Goal: Information Seeking & Learning: Check status

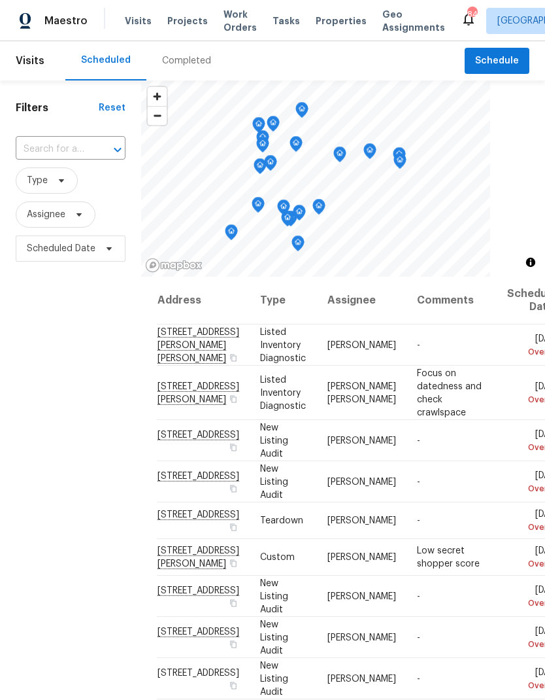
click at [185, 56] on div "Completed" at bounding box center [186, 60] width 49 height 13
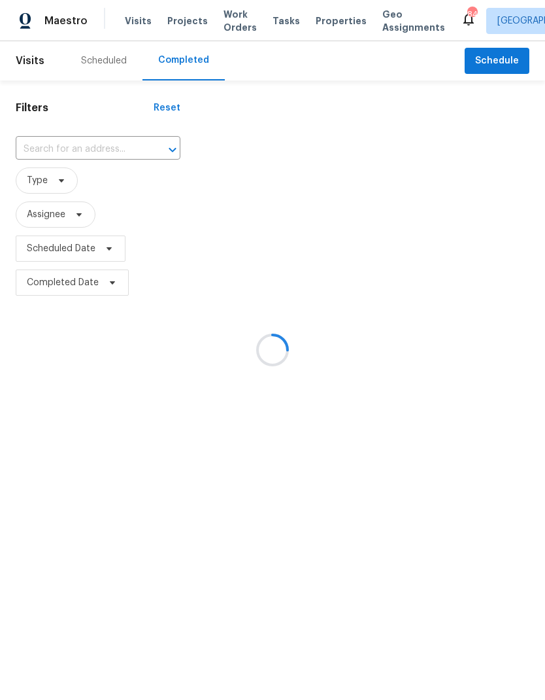
click at [71, 220] on div at bounding box center [272, 350] width 545 height 700
click at [96, 249] on div at bounding box center [272, 350] width 545 height 700
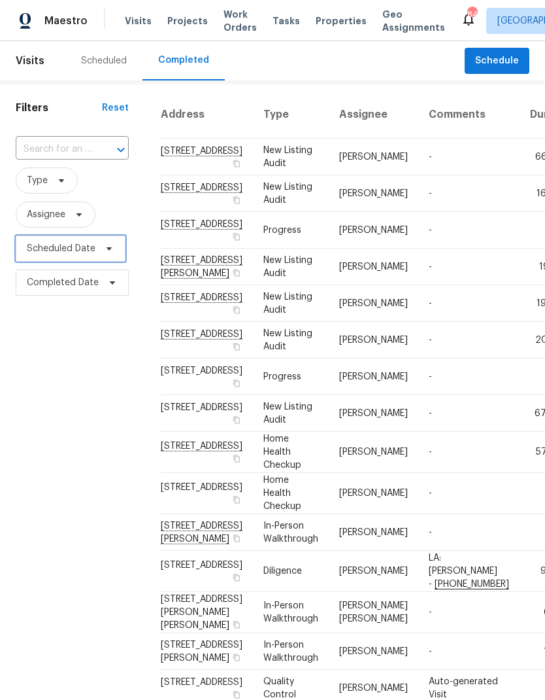
click at [67, 247] on span "Scheduled Date" at bounding box center [61, 248] width 69 height 13
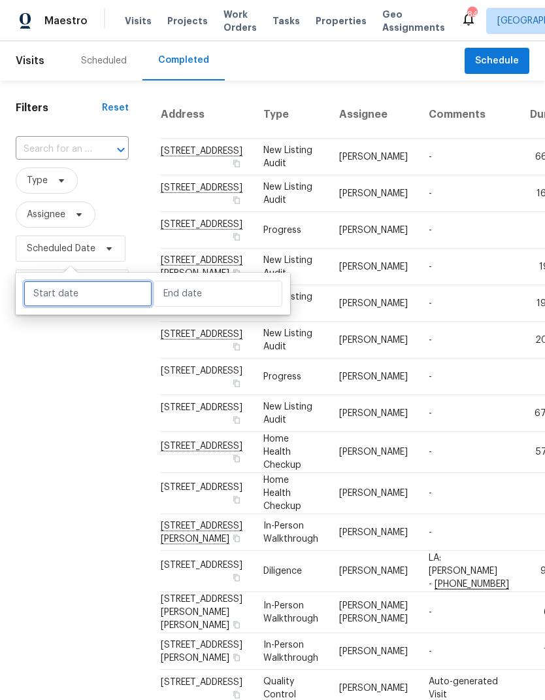
click at [89, 292] on input "text" at bounding box center [88, 293] width 129 height 26
select select "8"
select select "2025"
select select "9"
select select "2025"
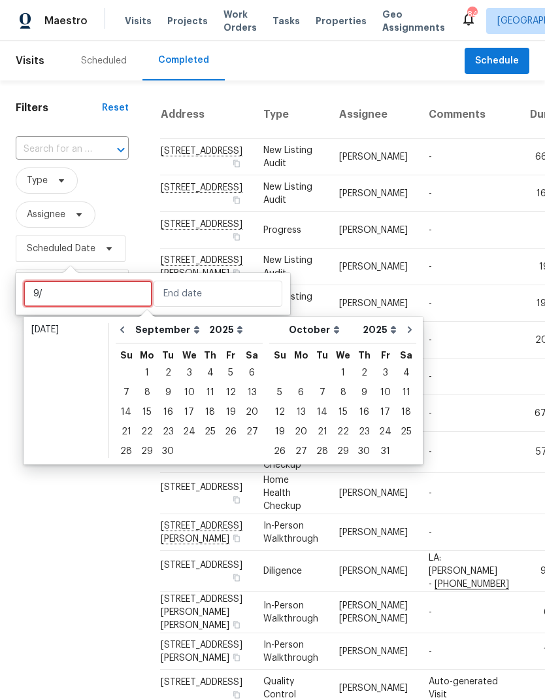
type input "9"
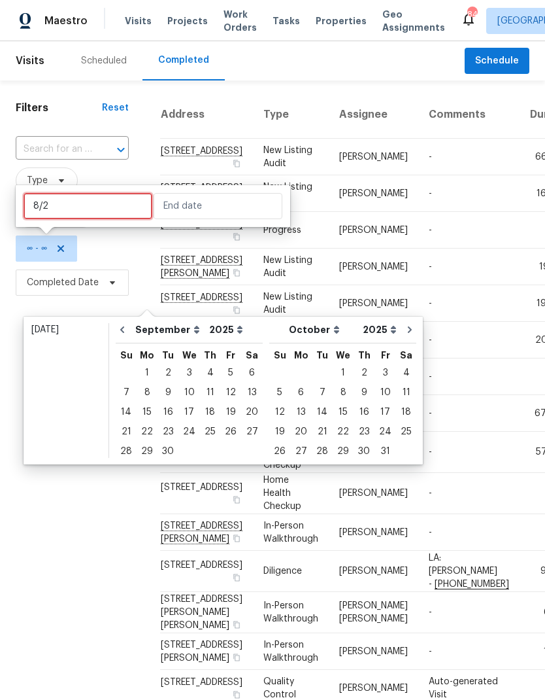
type input "8/26"
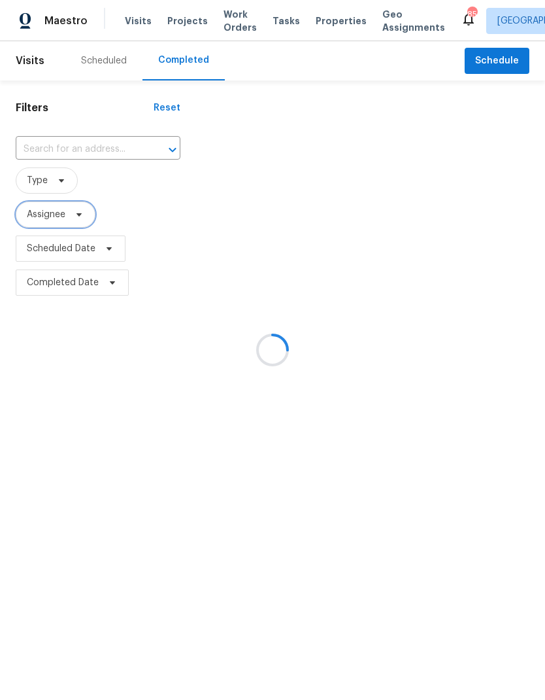
click at [78, 212] on icon at bounding box center [79, 214] width 10 height 10
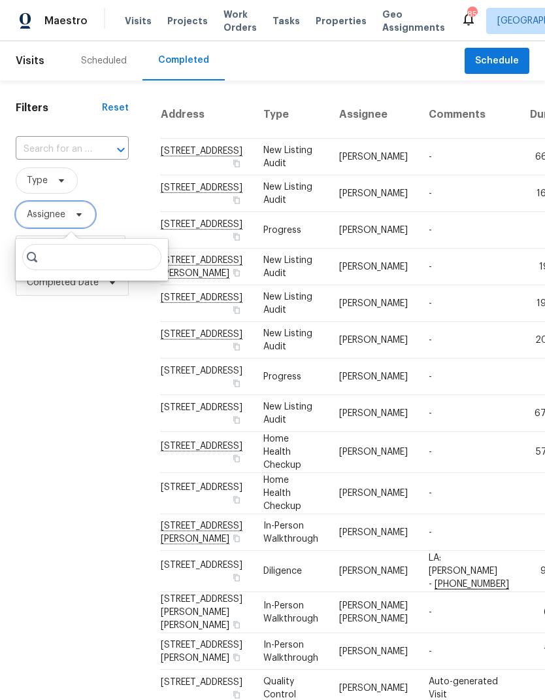
click at [54, 224] on span "Assignee" at bounding box center [56, 214] width 80 height 26
click at [62, 216] on span "Assignee" at bounding box center [46, 214] width 39 height 13
click at [81, 255] on input "search" at bounding box center [91, 257] width 139 height 26
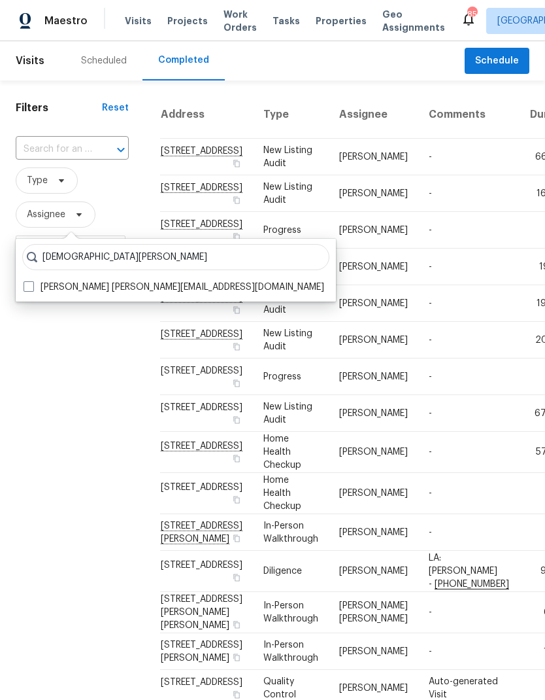
type input "Samuel vetrik"
click at [27, 286] on span at bounding box center [29, 286] width 10 height 10
click at [27, 286] on input "Samuel Vetrik samuel.vetrik@opendoor.com" at bounding box center [28, 284] width 8 height 8
checkbox input "true"
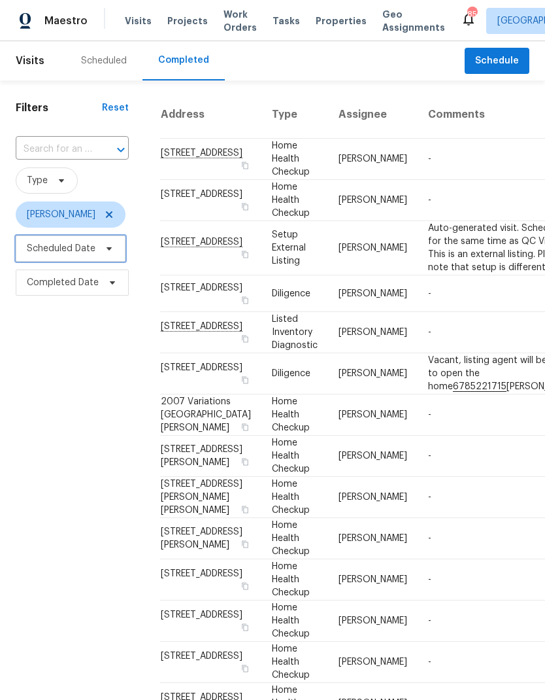
click at [81, 248] on span "Scheduled Date" at bounding box center [61, 248] width 69 height 13
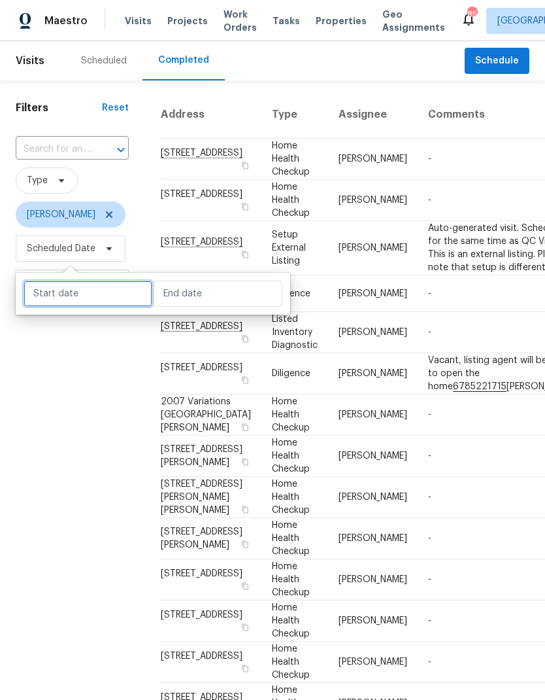
click at [99, 296] on input "text" at bounding box center [88, 293] width 129 height 26
select select "8"
select select "2025"
select select "9"
select select "2025"
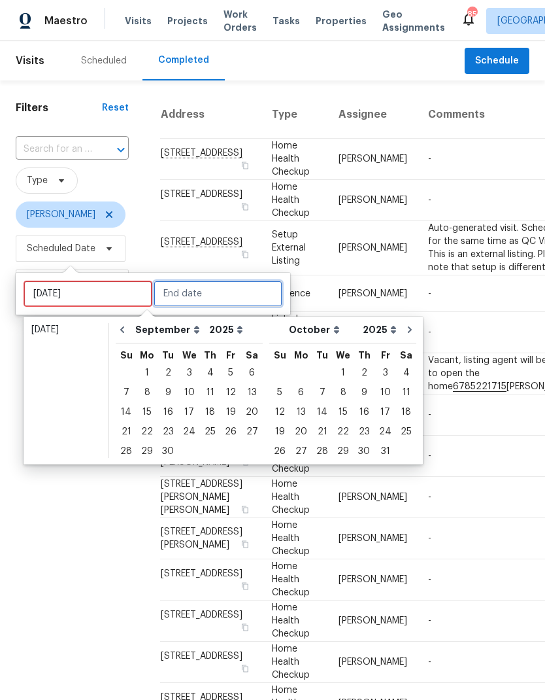
type input "Out of range"
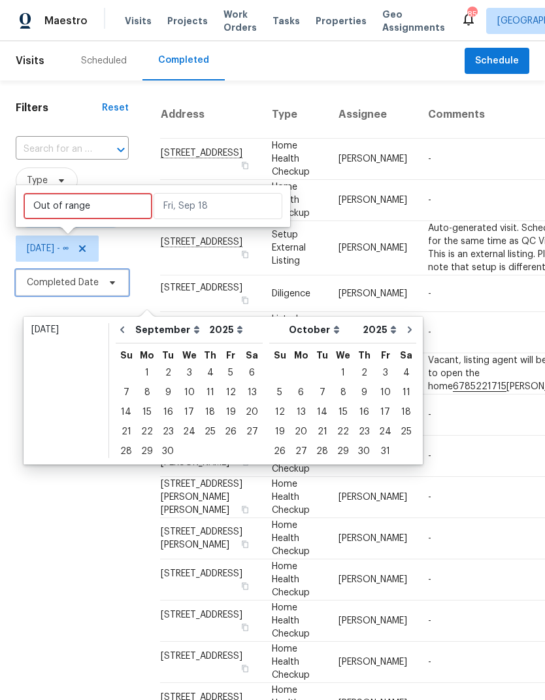
click at [79, 284] on span "Completed Date" at bounding box center [63, 282] width 72 height 13
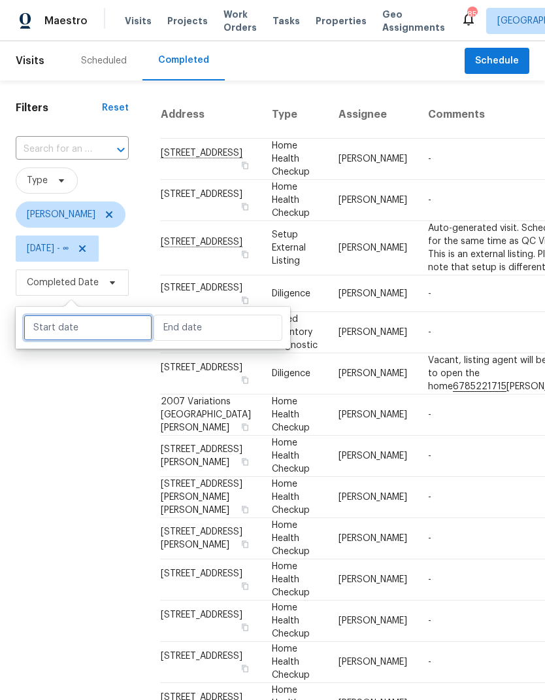
click at [103, 324] on input "text" at bounding box center [88, 327] width 129 height 26
select select "8"
select select "2025"
select select "9"
select select "2025"
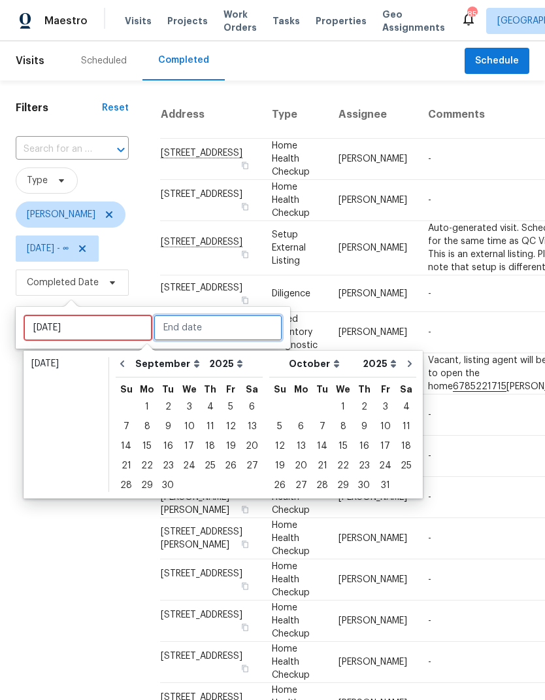
type input "Out of range"
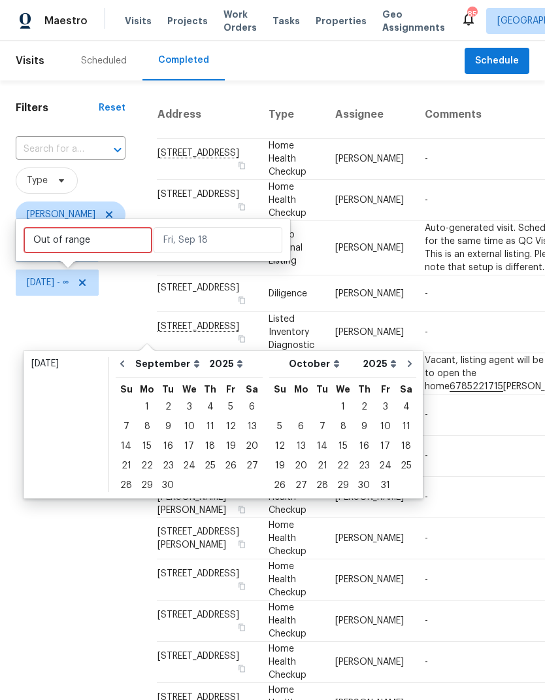
click at [114, 322] on div "Filters Reset ​ Type Samuel Vetrik Sat, Aug 26 - ∞ Sat, Aug 26 - ∞" at bounding box center [70, 542] width 141 height 925
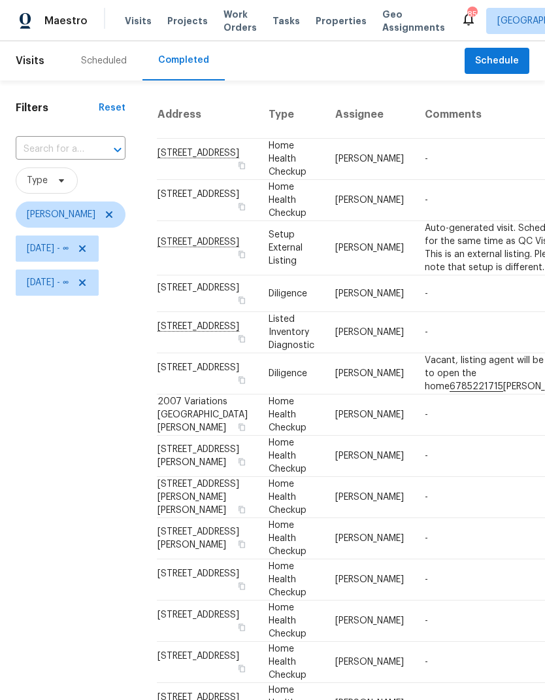
click at [258, 110] on th "Type" at bounding box center [291, 115] width 67 height 48
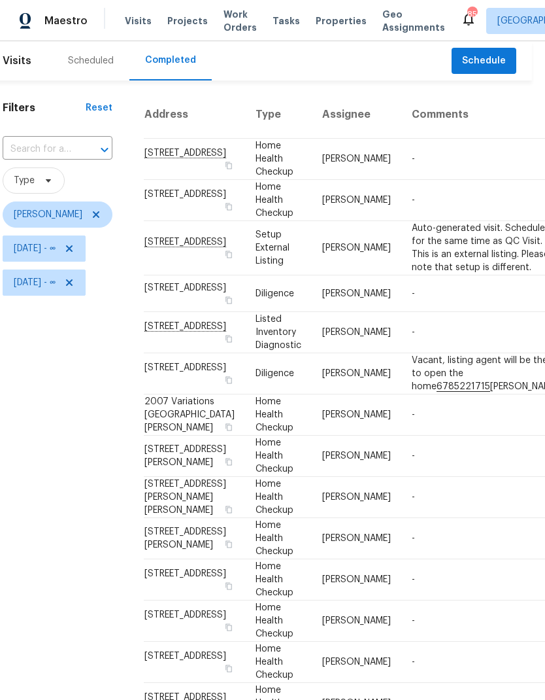
scroll to position [0, 12]
click at [46, 176] on span "Type" at bounding box center [34, 180] width 62 height 26
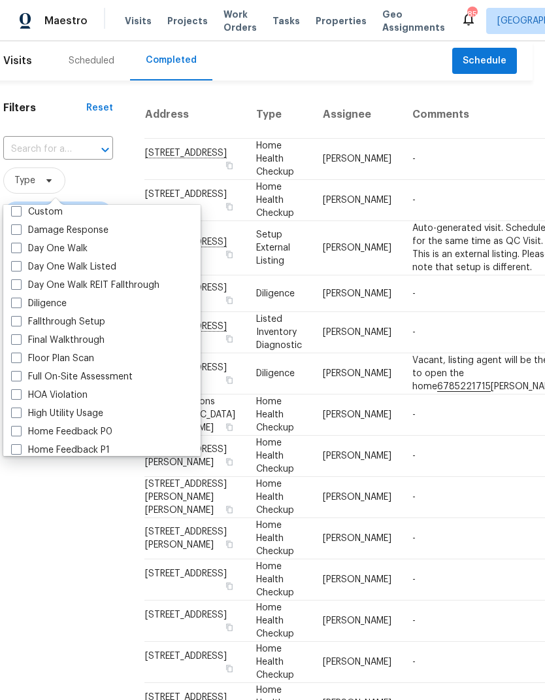
scroll to position [216, 0]
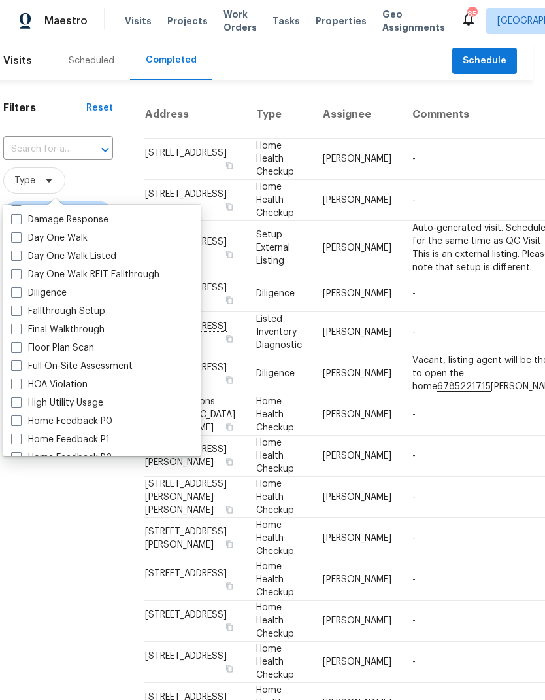
click at [47, 296] on label "Diligence" at bounding box center [39, 292] width 56 height 13
click at [20, 295] on input "Diligence" at bounding box center [15, 290] width 8 height 8
checkbox input "true"
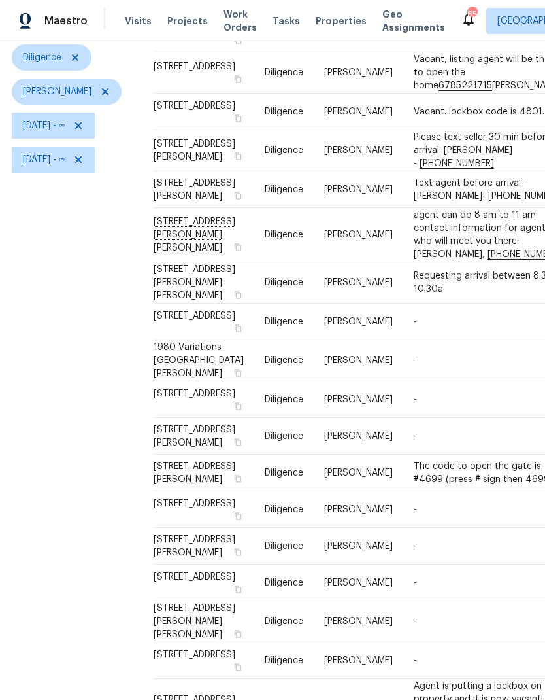
scroll to position [123, 3]
click at [181, 208] on td "[STREET_ADDRESS][PERSON_NAME]" at bounding box center [204, 189] width 101 height 37
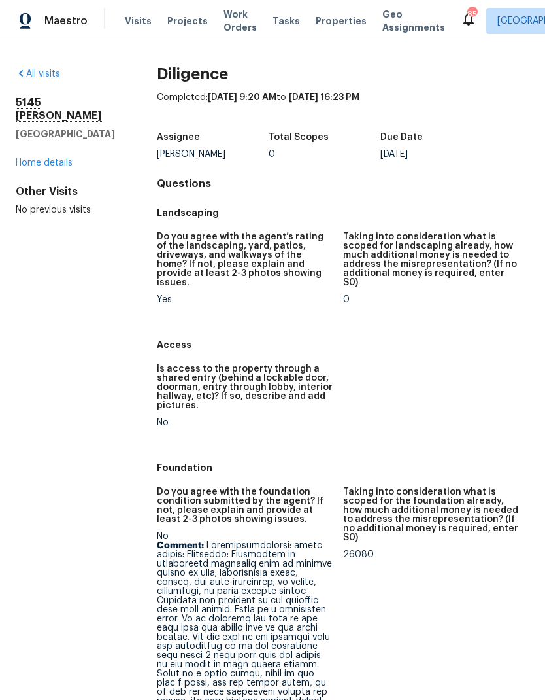
click at [44, 108] on h2 "5145 Joel Ct" at bounding box center [65, 109] width 99 height 26
click at [49, 158] on link "Home details" at bounding box center [44, 162] width 57 height 9
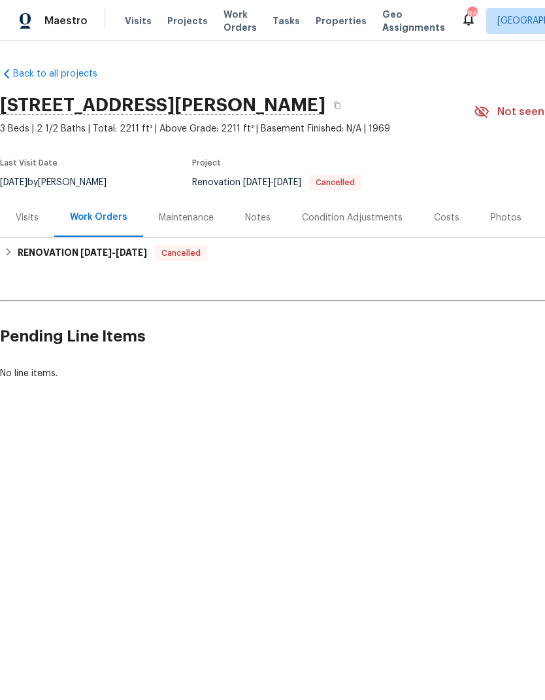
click at [254, 212] on div "Notes" at bounding box center [257, 217] width 25 height 13
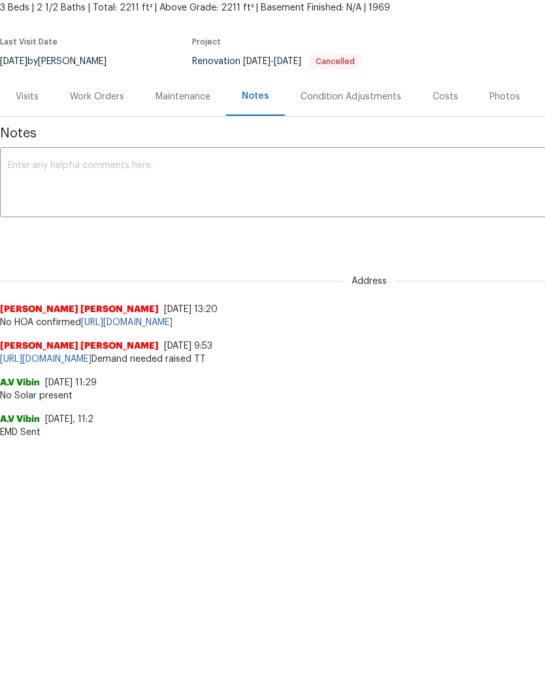
click at [28, 211] on div "Visits" at bounding box center [27, 217] width 23 height 13
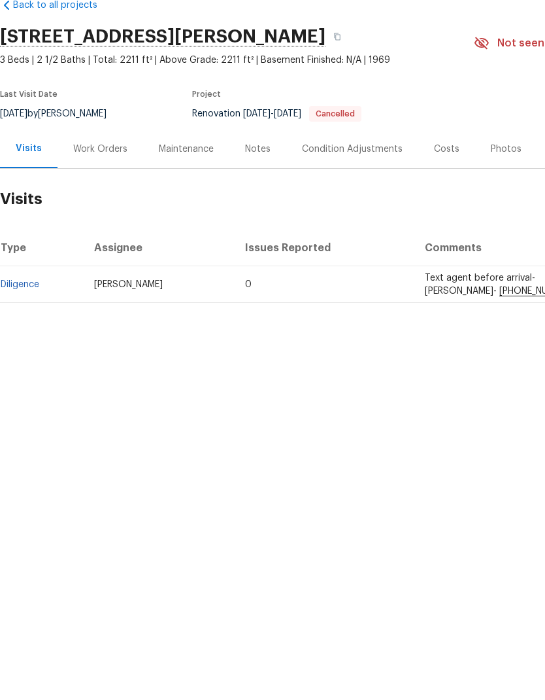
click at [23, 348] on link "Diligence" at bounding box center [20, 352] width 39 height 9
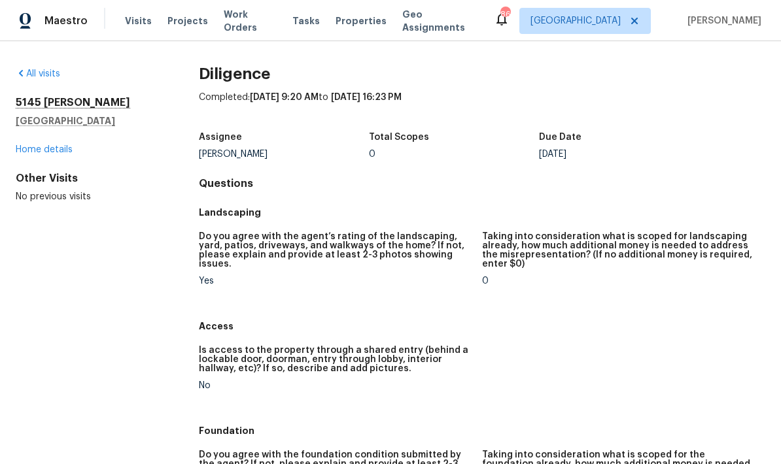
click at [48, 116] on h5 "[GEOGRAPHIC_DATA]" at bounding box center [86, 120] width 141 height 13
